Goal: Information Seeking & Learning: Understand process/instructions

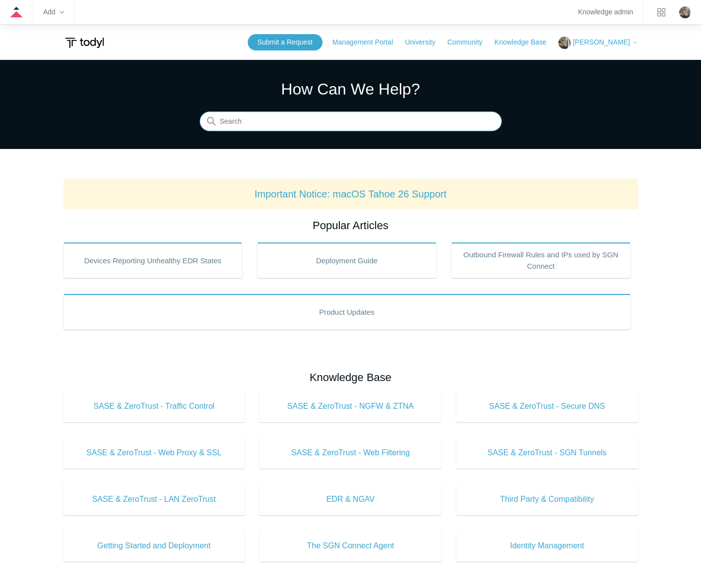
click at [328, 118] on input "Search" at bounding box center [351, 122] width 302 height 20
type input "reset mfa"
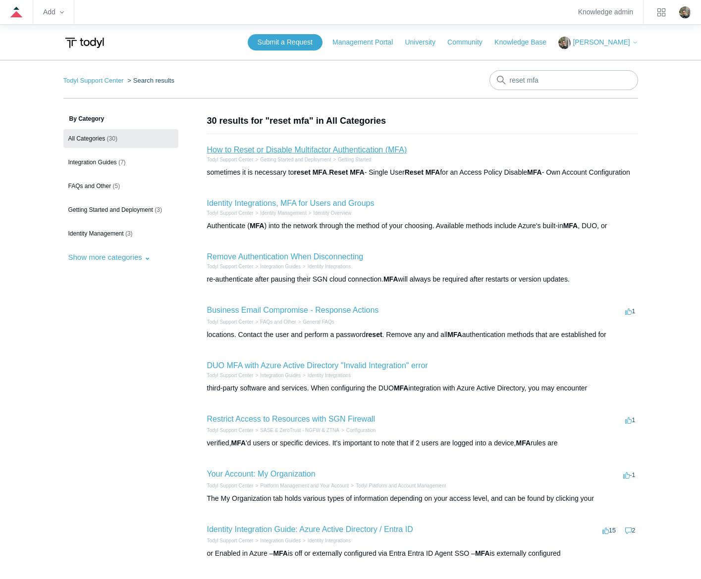
click at [319, 150] on link "How to Reset or Disable Multifactor Authentication (MFA)" at bounding box center [307, 150] width 200 height 8
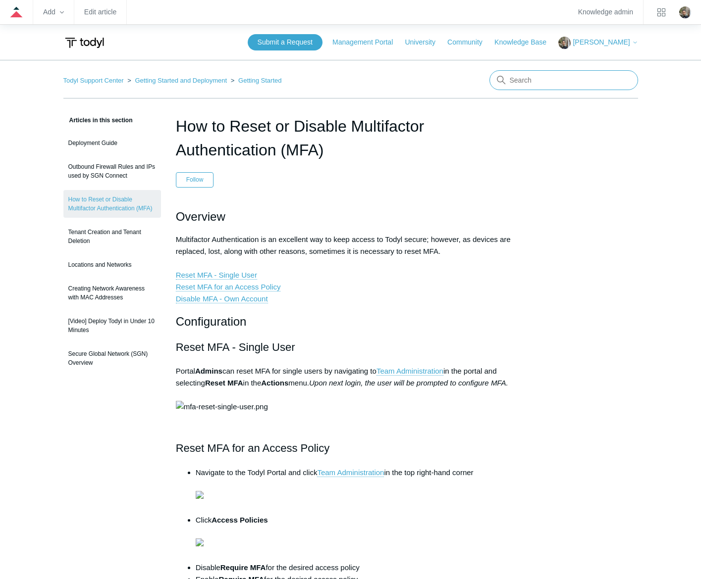
click at [566, 83] on input "Search" at bounding box center [563, 80] width 149 height 20
type input "delete user"
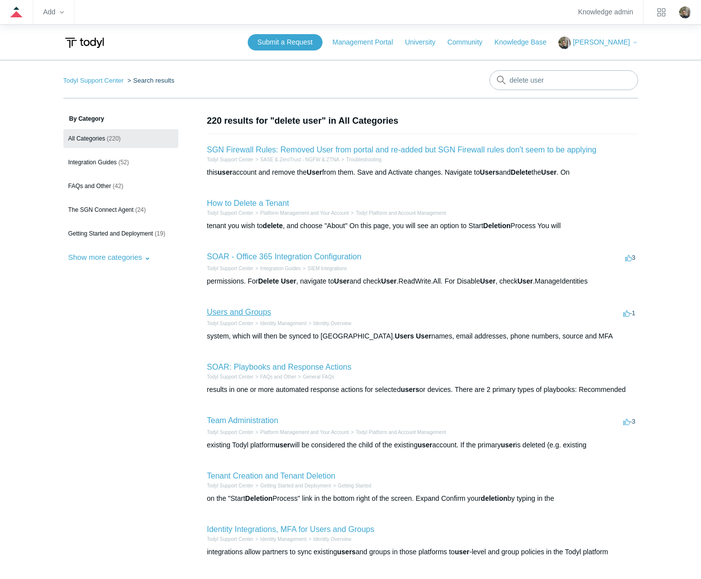
click at [215, 313] on link "Users and Groups" at bounding box center [239, 312] width 64 height 8
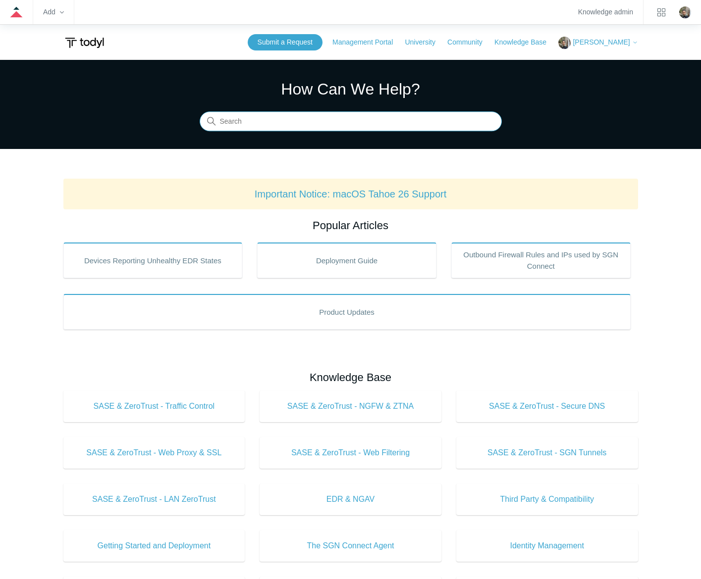
click at [306, 115] on input "Search" at bounding box center [351, 122] width 302 height 20
type input "local routing policy"
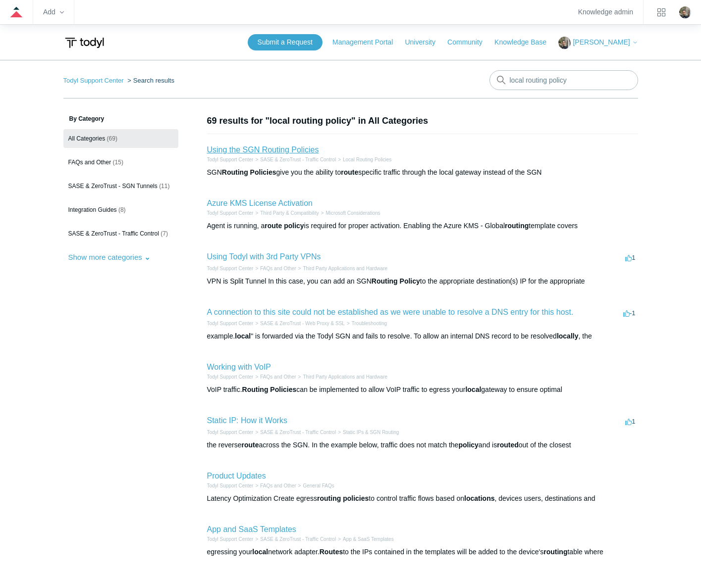
click at [251, 152] on link "Using the SGN Routing Policies" at bounding box center [263, 150] width 112 height 8
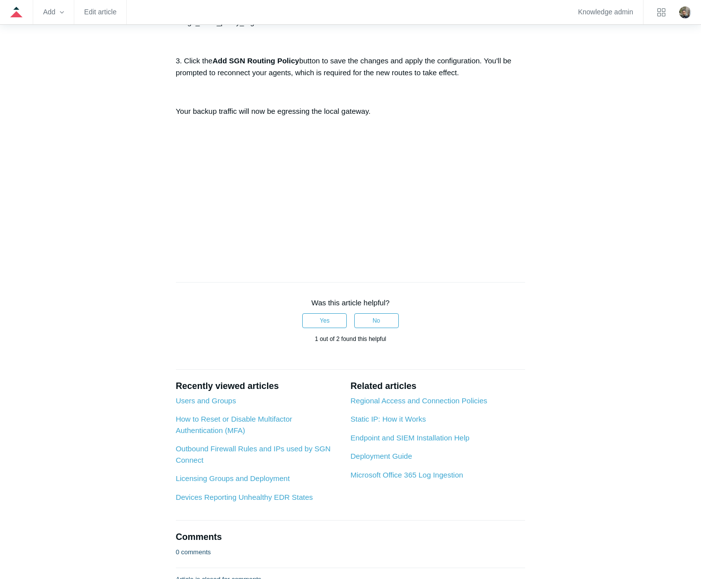
scroll to position [545, 0]
